Goal: Information Seeking & Learning: Compare options

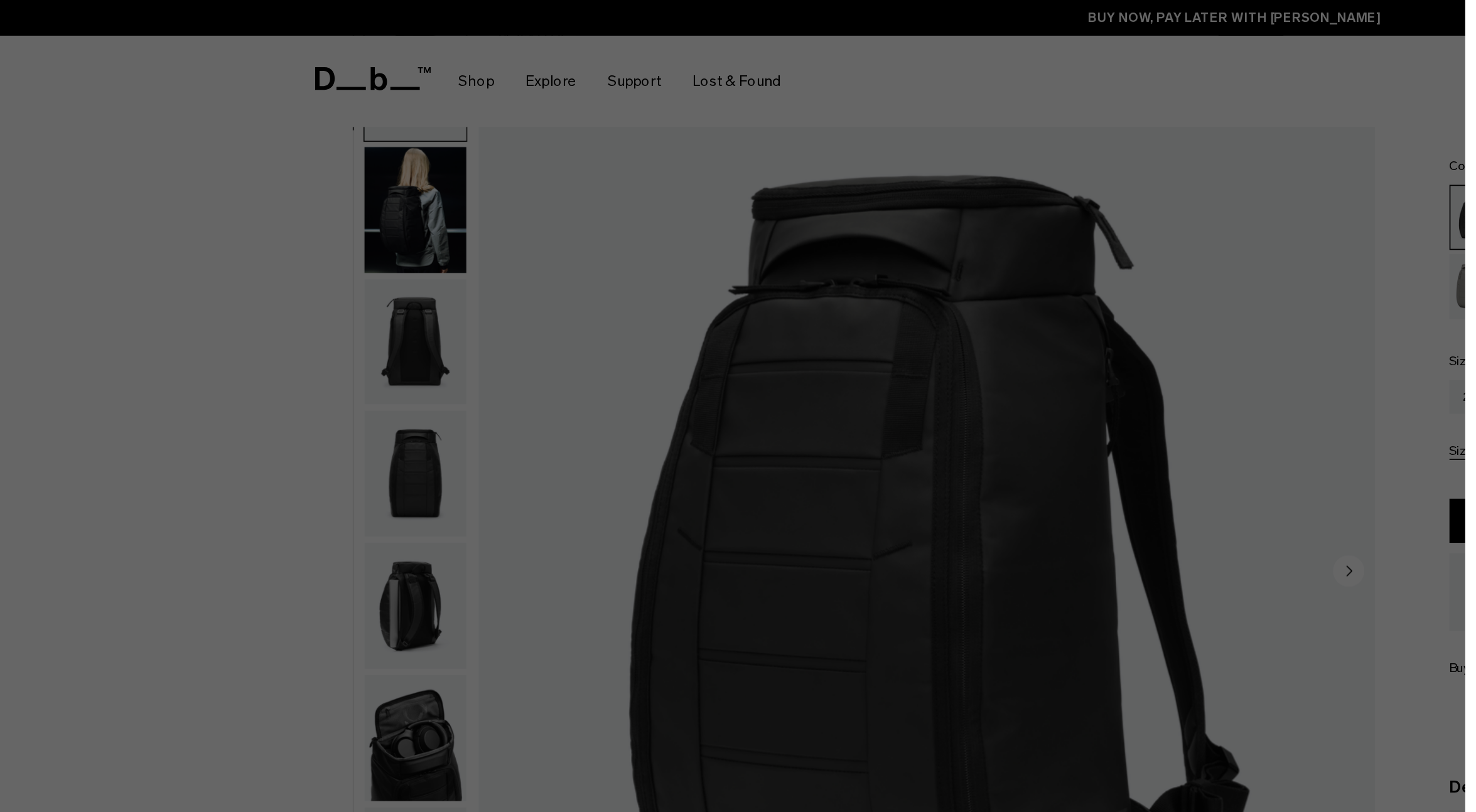
click at [139, 146] on div at bounding box center [738, 406] width 1476 height 812
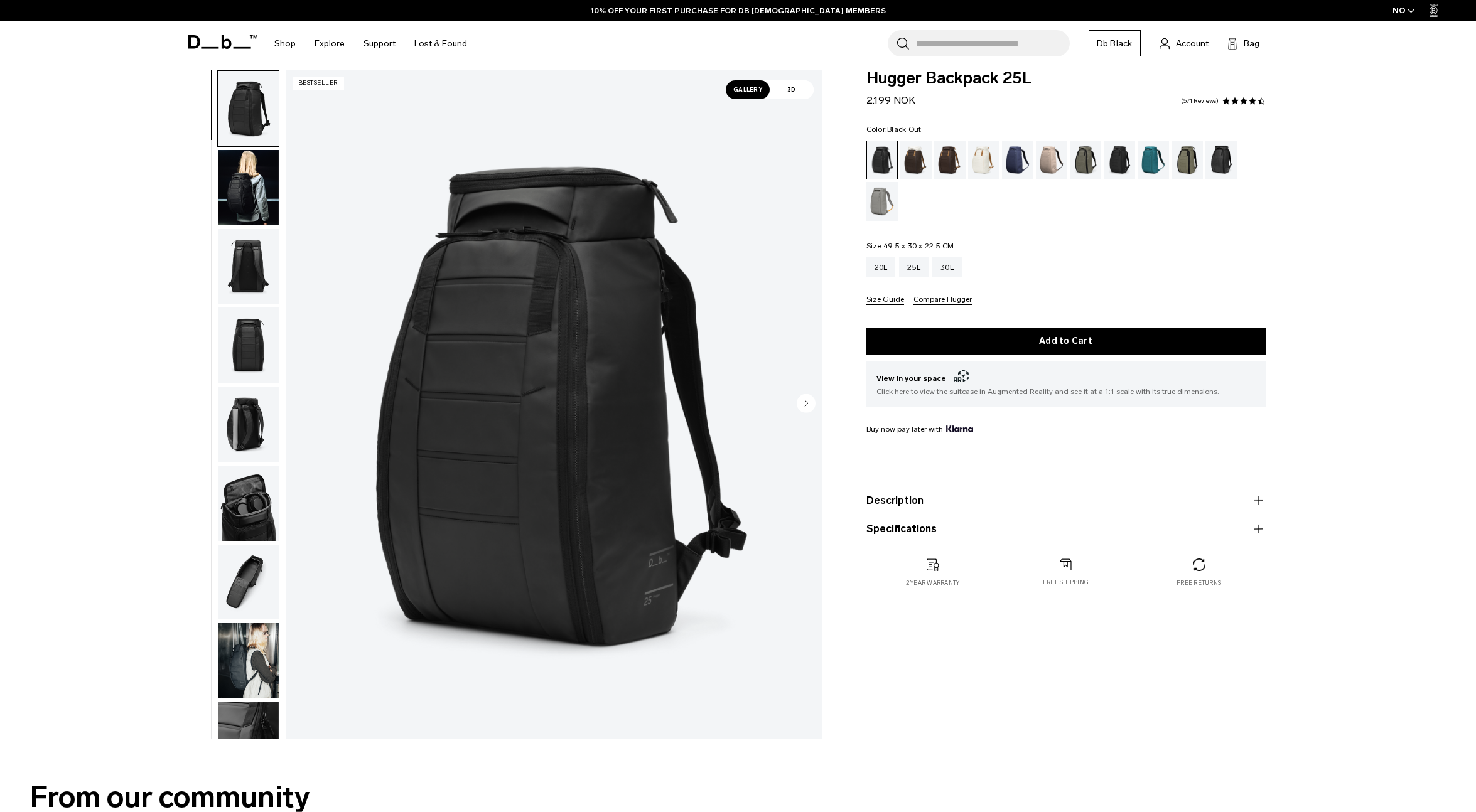
scroll to position [13, 0]
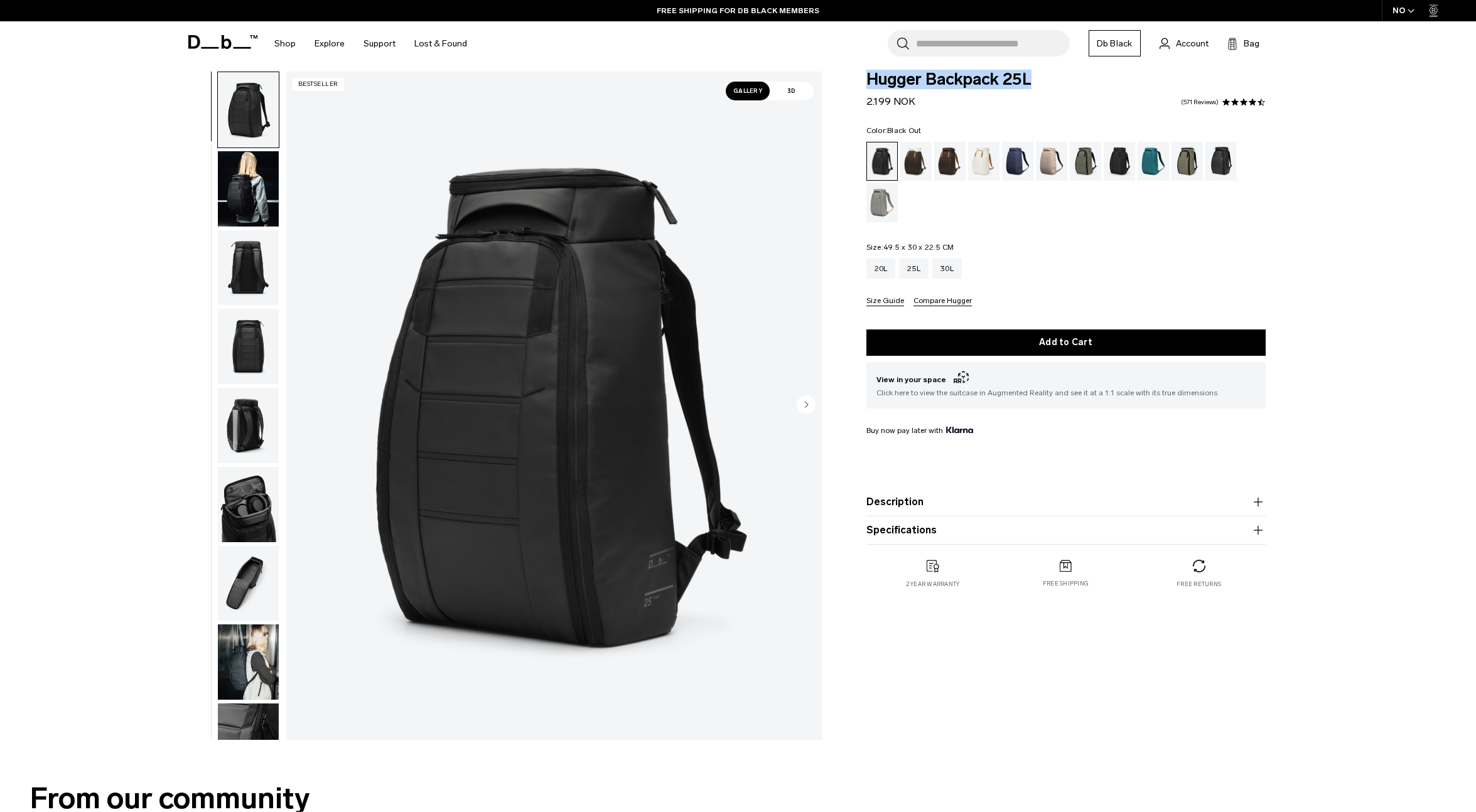
drag, startPoint x: 868, startPoint y: 78, endPoint x: 1033, endPoint y: 76, distance: 165.0
click at [1033, 76] on span "Hugger Backpack 25L" at bounding box center [1066, 80] width 399 height 16
copy span "Hugger Backpack 25L"
